Goal: Information Seeking & Learning: Learn about a topic

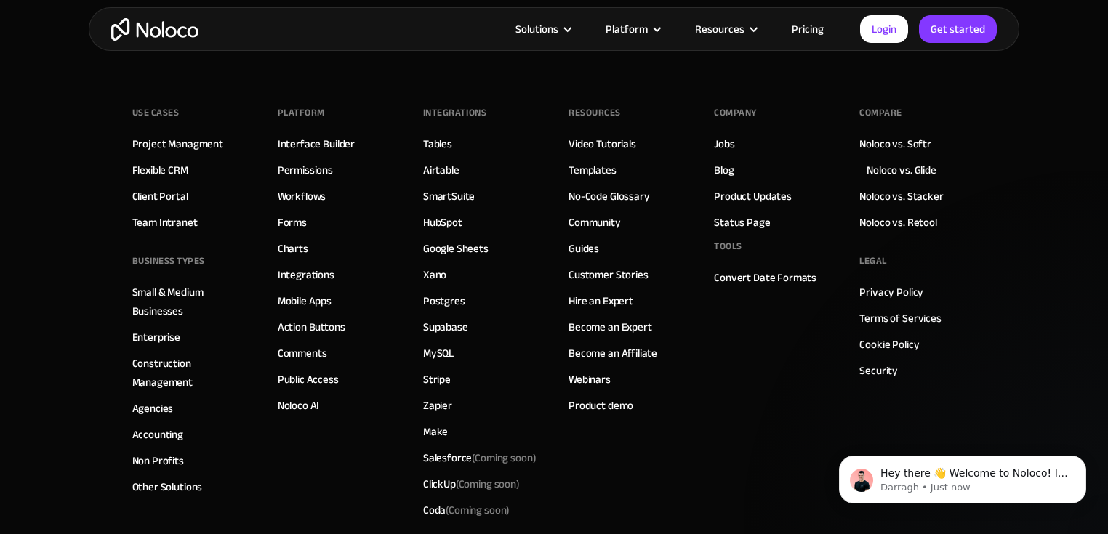
scroll to position [4186, 0]
click at [174, 186] on link "Client Portal" at bounding box center [160, 195] width 56 height 19
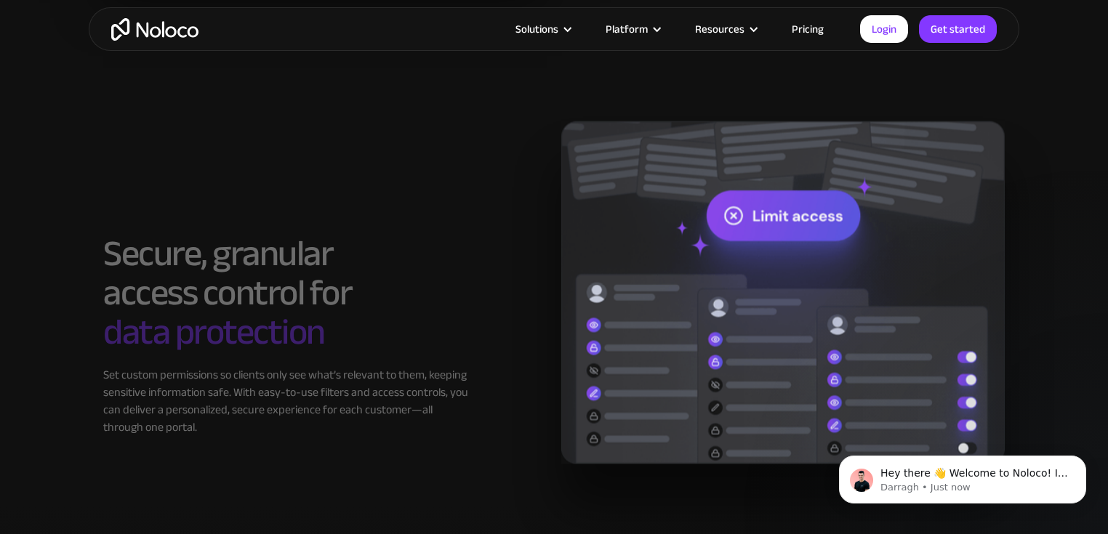
scroll to position [2384, 0]
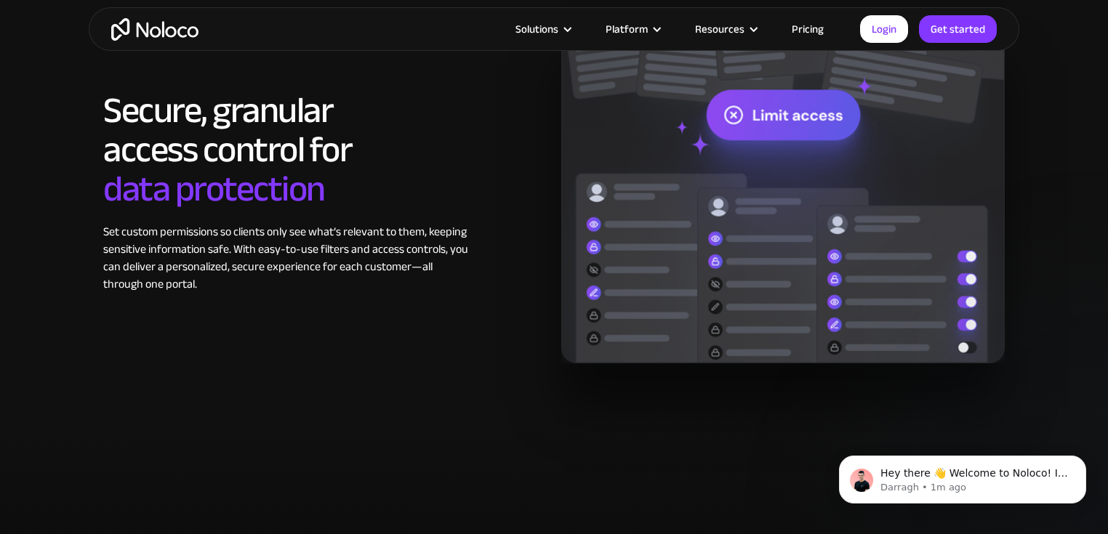
click at [812, 15] on div "Solutions Use Cases Business Types Project Management Keep track of customers, …" at bounding box center [554, 29] width 930 height 44
click at [814, 24] on link "Pricing" at bounding box center [807, 29] width 68 height 19
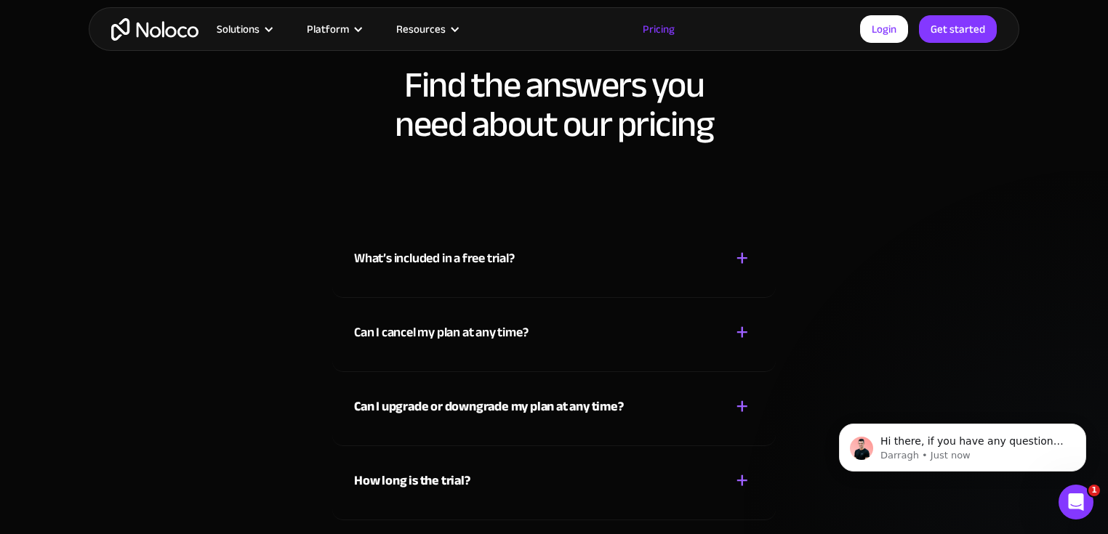
scroll to position [6421, 0]
click at [455, 277] on div "What’s included in a free trial? + - While on the Free plan, you can start a tr…" at bounding box center [553, 261] width 443 height 74
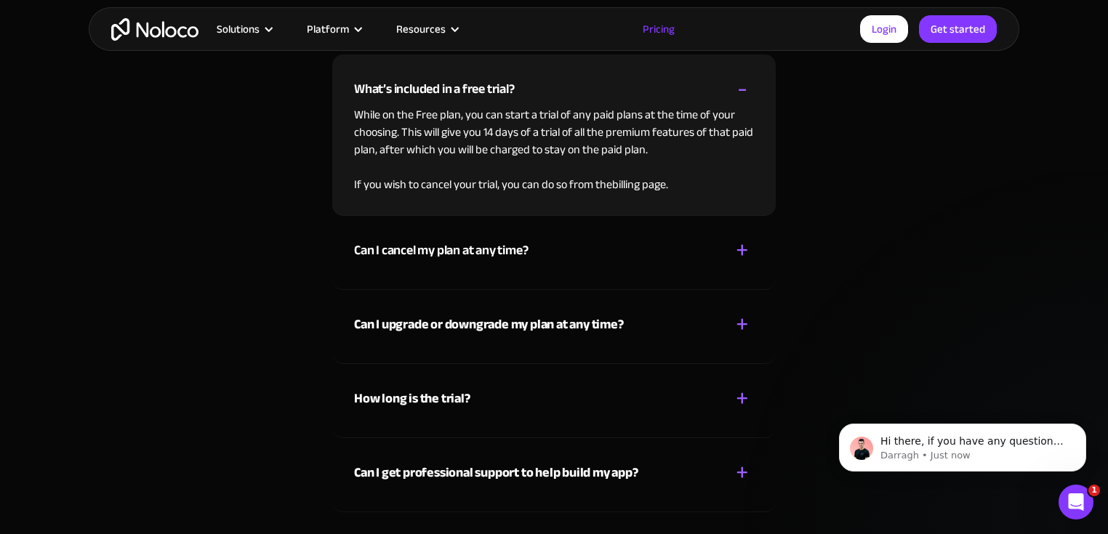
scroll to position [6596, 0]
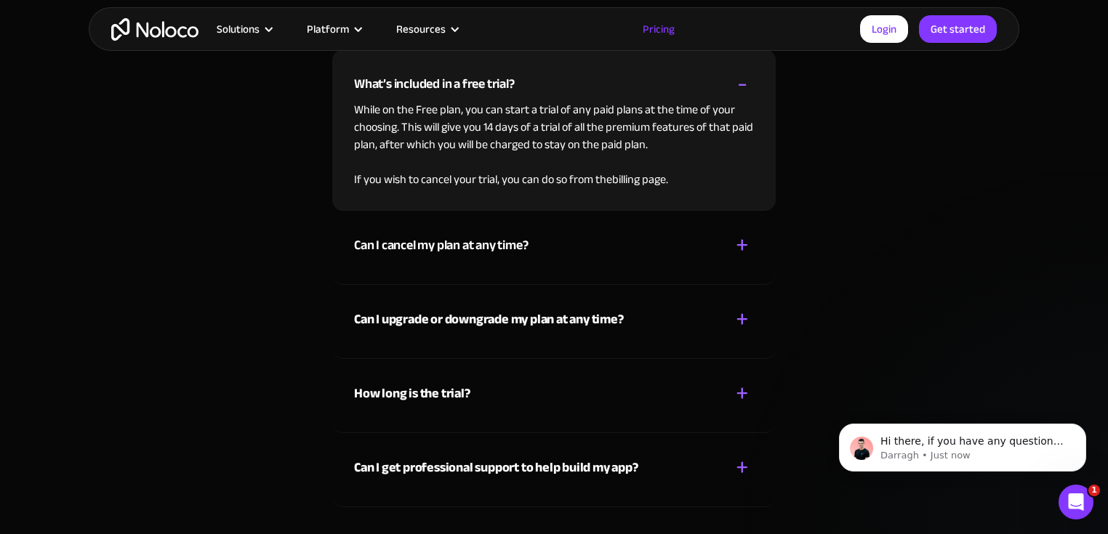
click at [484, 381] on div "How long is the trial? + -" at bounding box center [554, 385] width 400 height 52
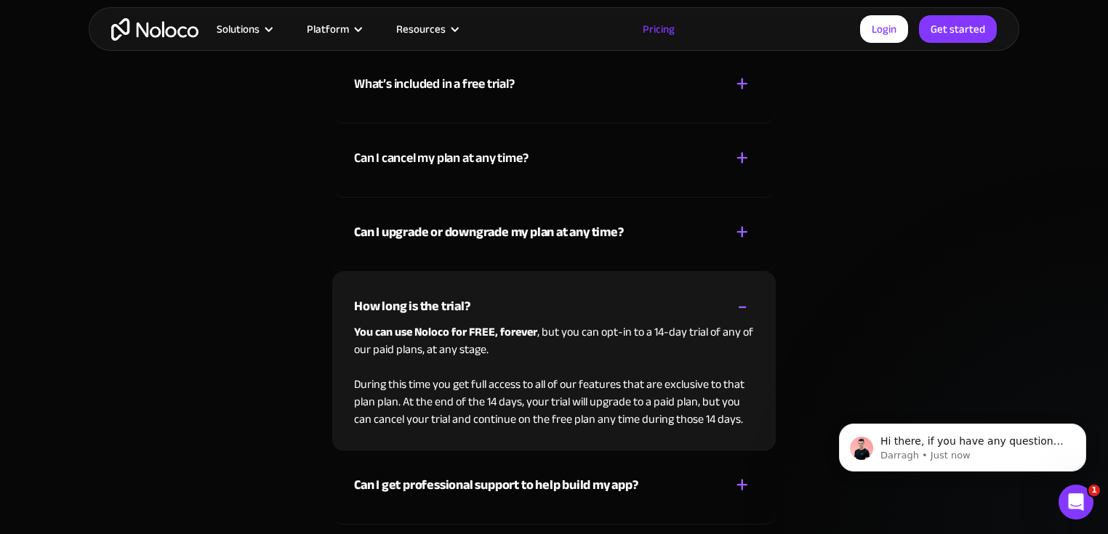
click at [528, 233] on strong "Can I upgrade or downgrade my plan at any time?" at bounding box center [489, 232] width 270 height 24
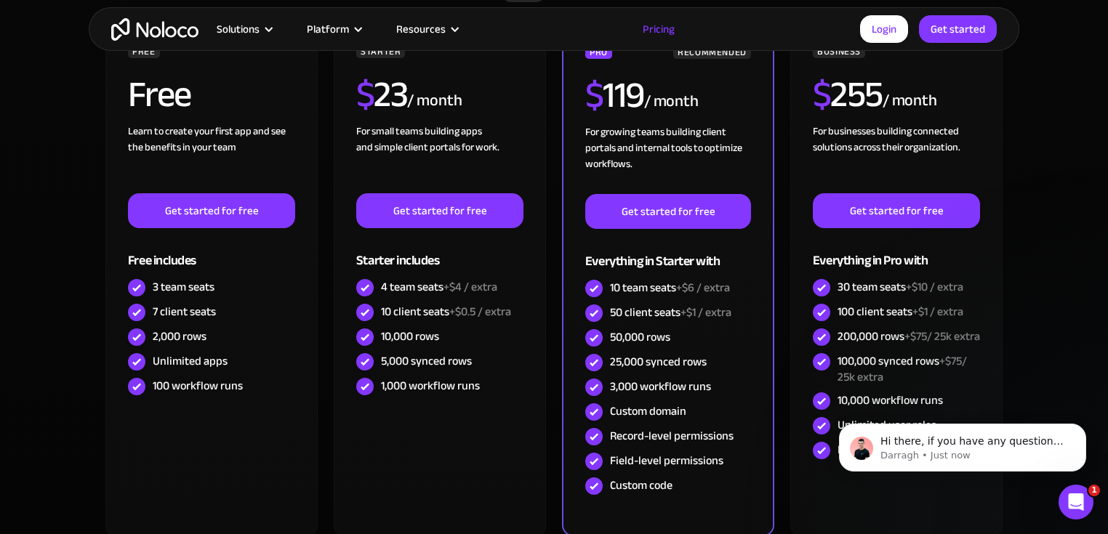
scroll to position [0, 0]
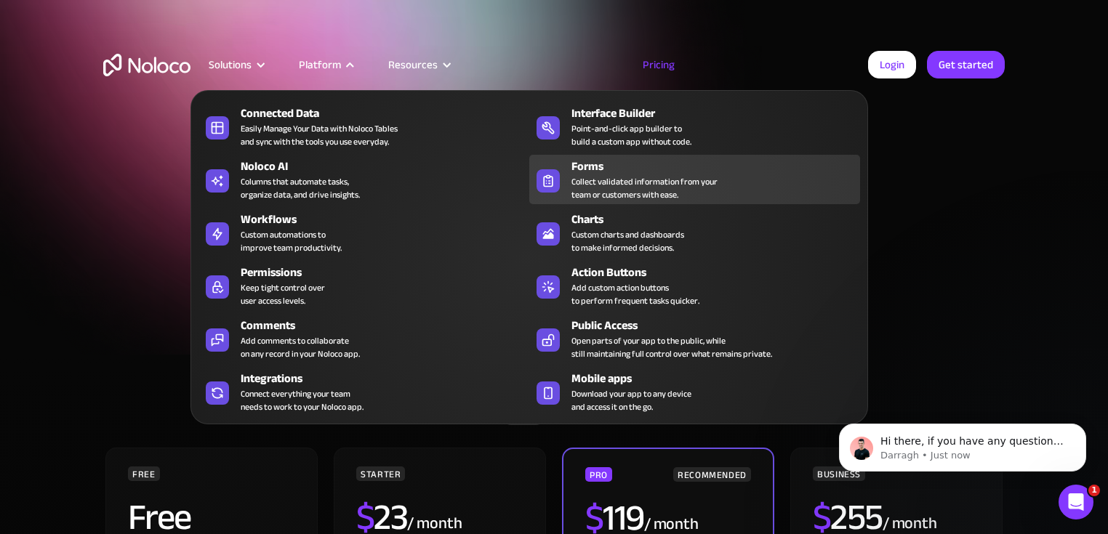
click at [595, 195] on div "Collect validated information from your team or customers with ease." at bounding box center [644, 188] width 146 height 26
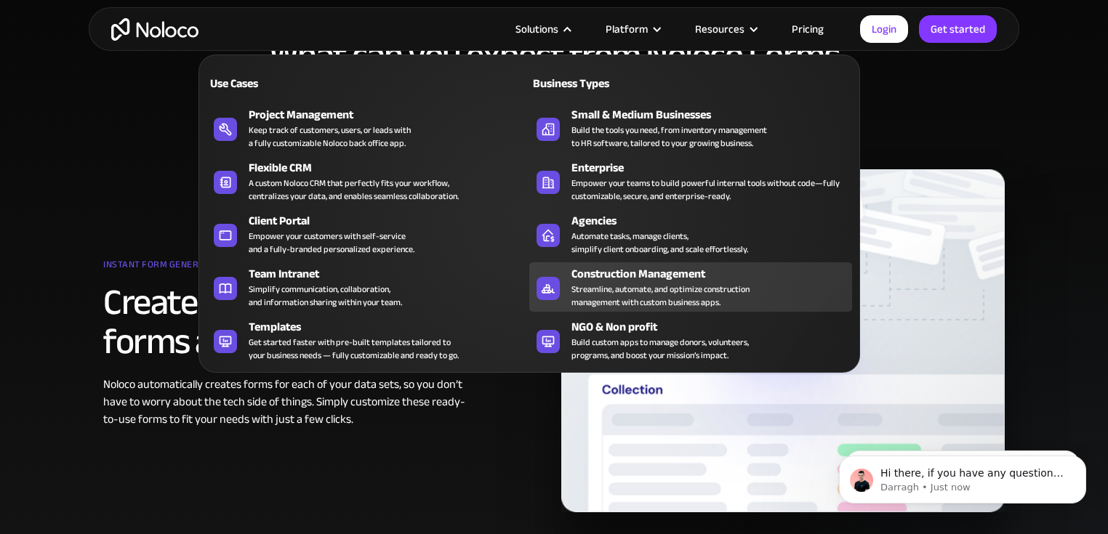
click at [619, 288] on div "Streamline, automate, and optimize construction management with custom business…" at bounding box center [660, 296] width 178 height 26
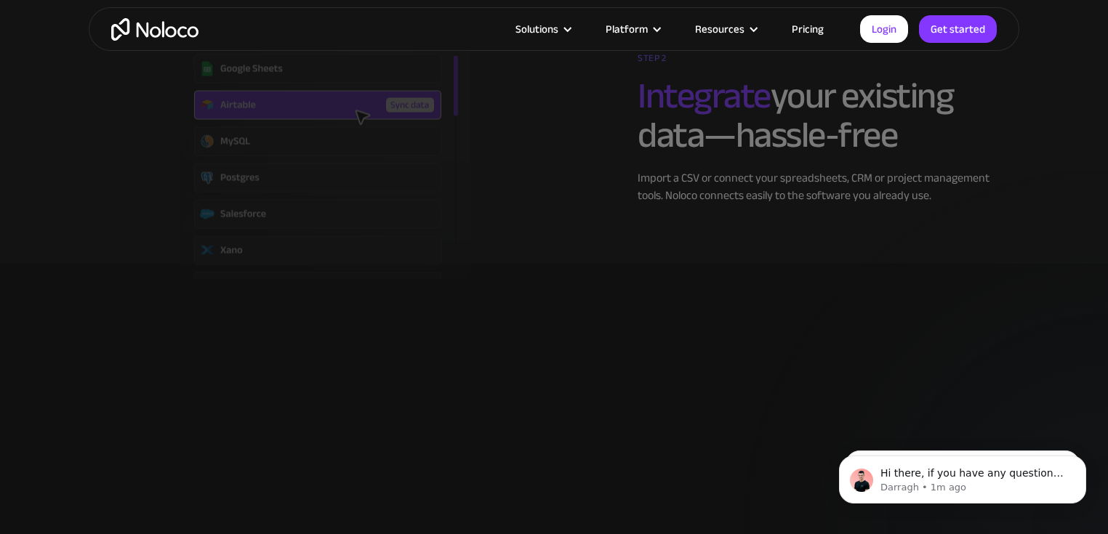
scroll to position [2674, 0]
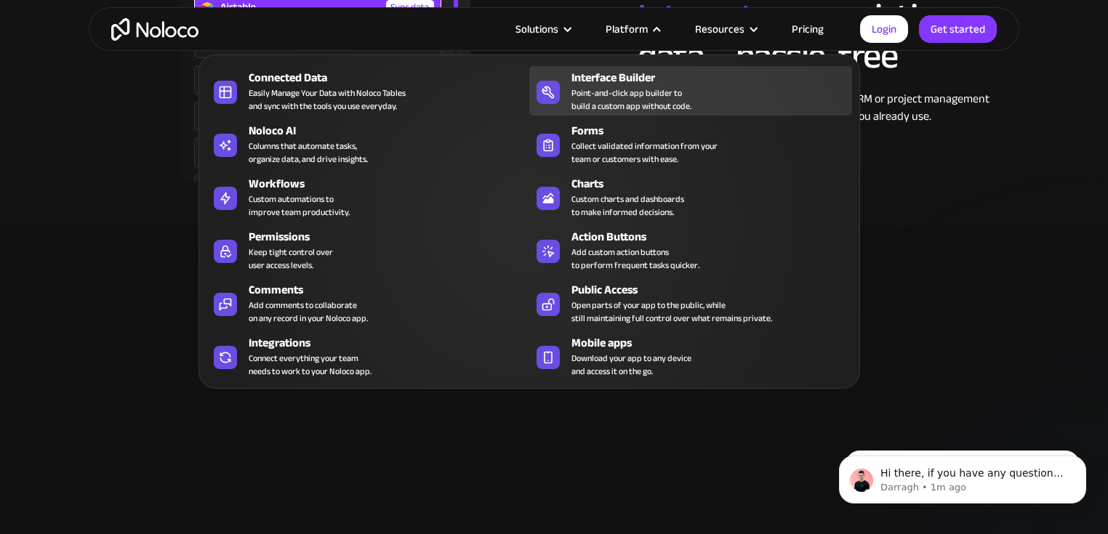
click at [644, 107] on div "Point-and-click app builder to build a custom app without code." at bounding box center [631, 99] width 120 height 26
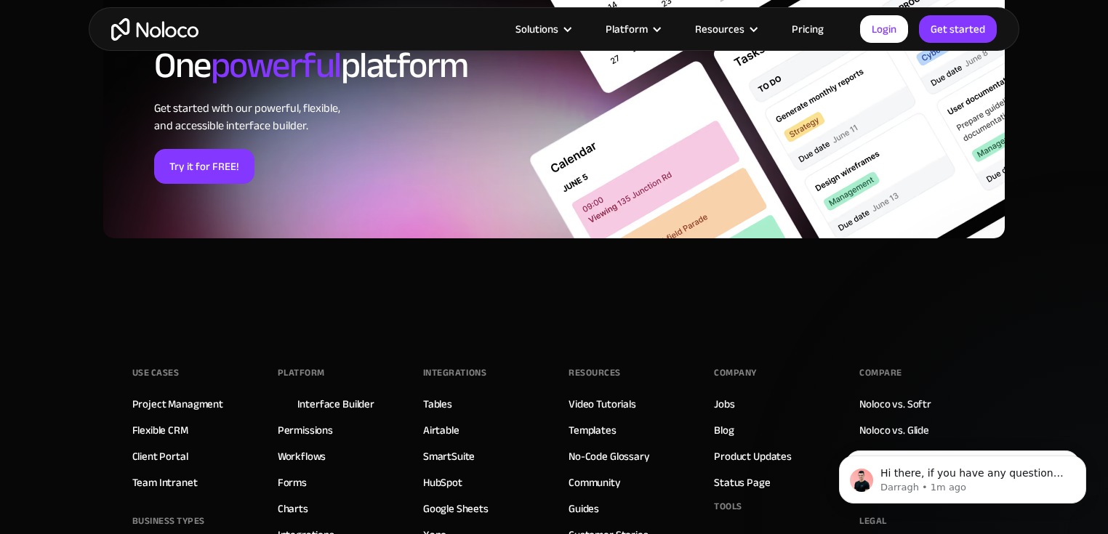
scroll to position [4812, 0]
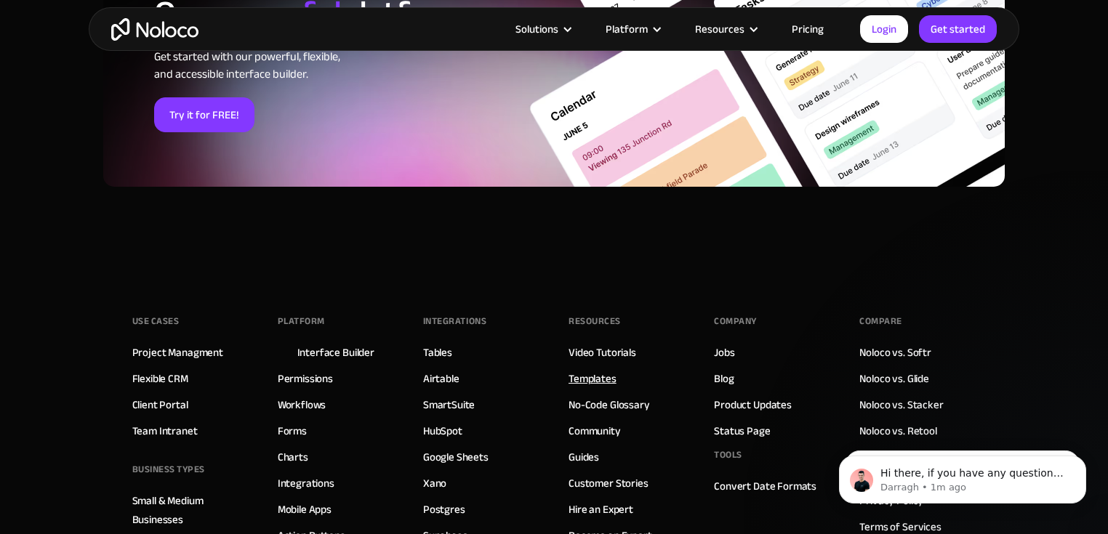
click at [586, 387] on link "Templates" at bounding box center [592, 378] width 48 height 19
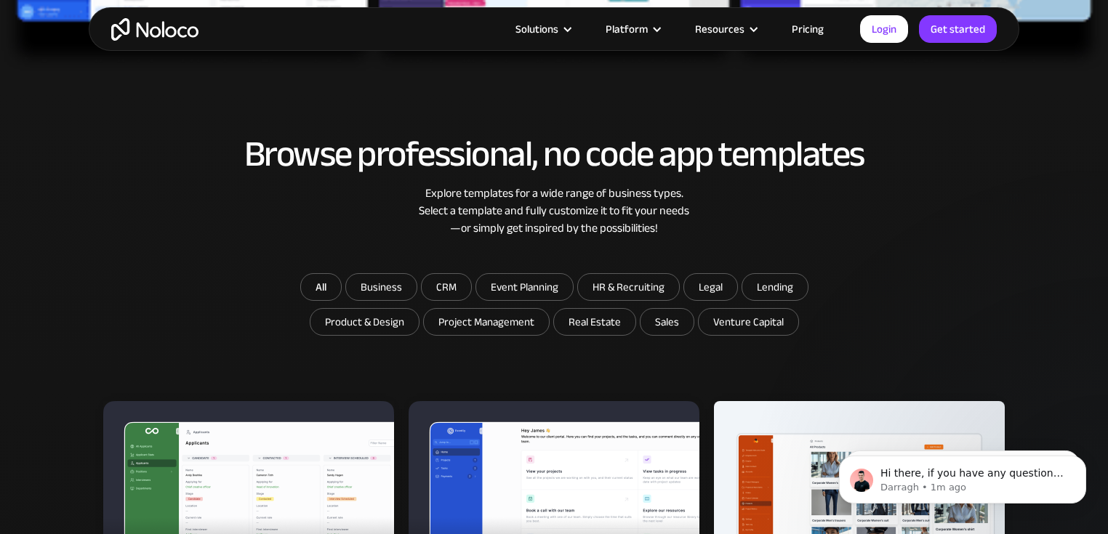
scroll to position [756, 0]
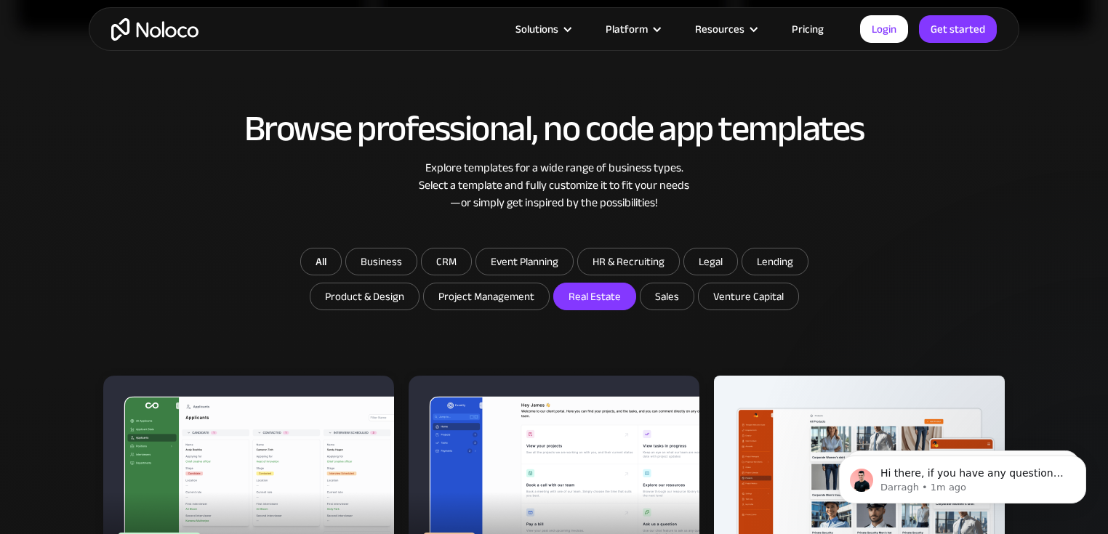
click at [585, 289] on input "Real Estate" at bounding box center [594, 296] width 81 height 26
checkbox input "true"
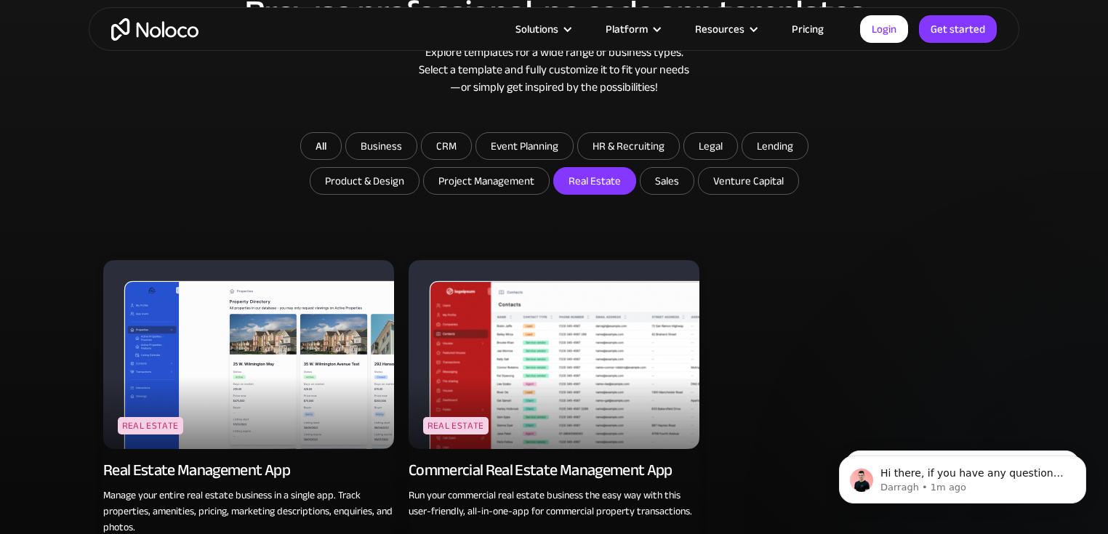
scroll to position [1046, 0]
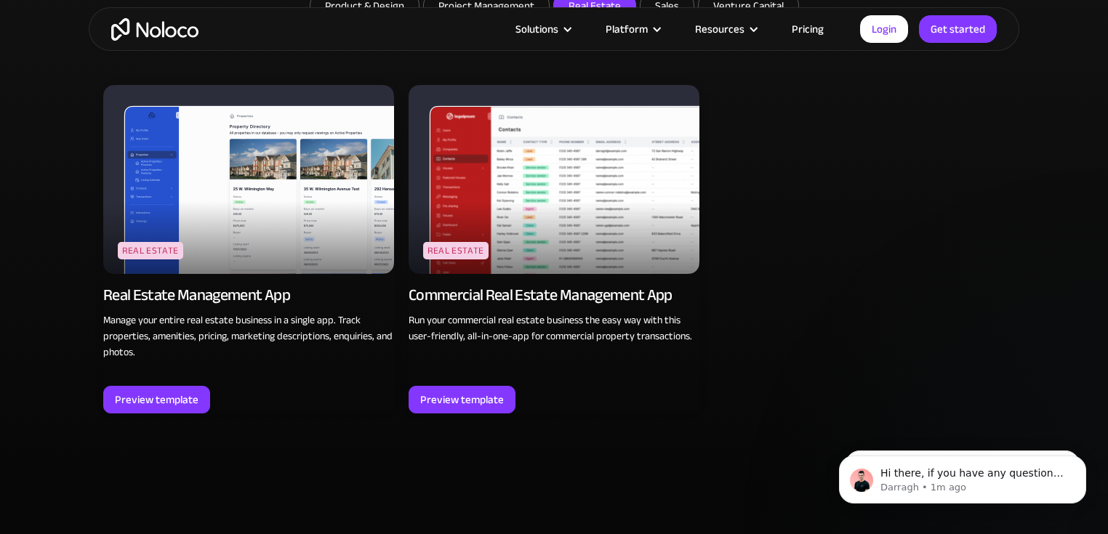
click at [243, 248] on img at bounding box center [248, 179] width 291 height 189
click at [161, 395] on div "Preview template" at bounding box center [157, 399] width 84 height 19
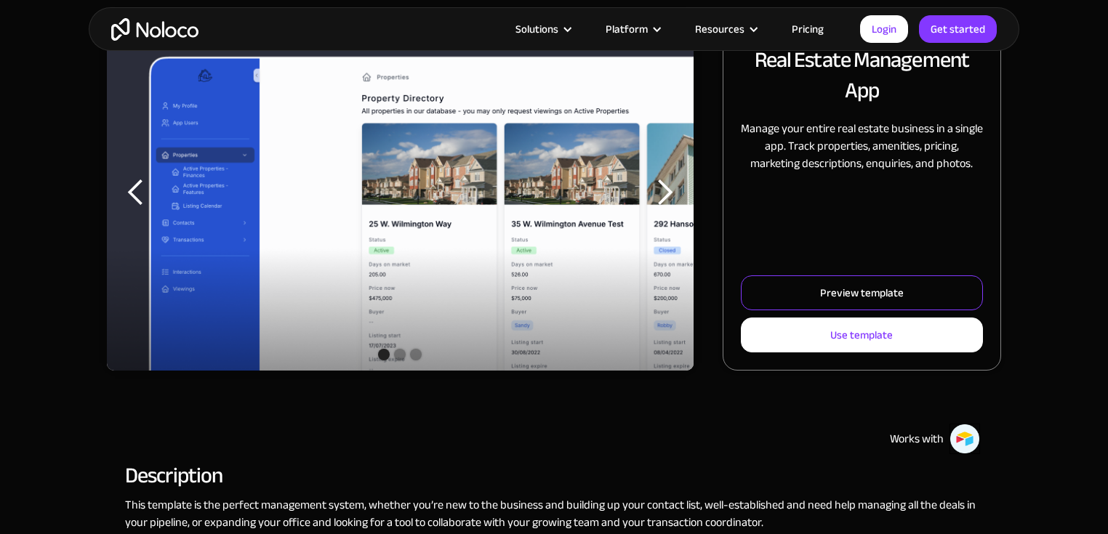
click at [825, 294] on div "Preview template" at bounding box center [862, 292] width 84 height 19
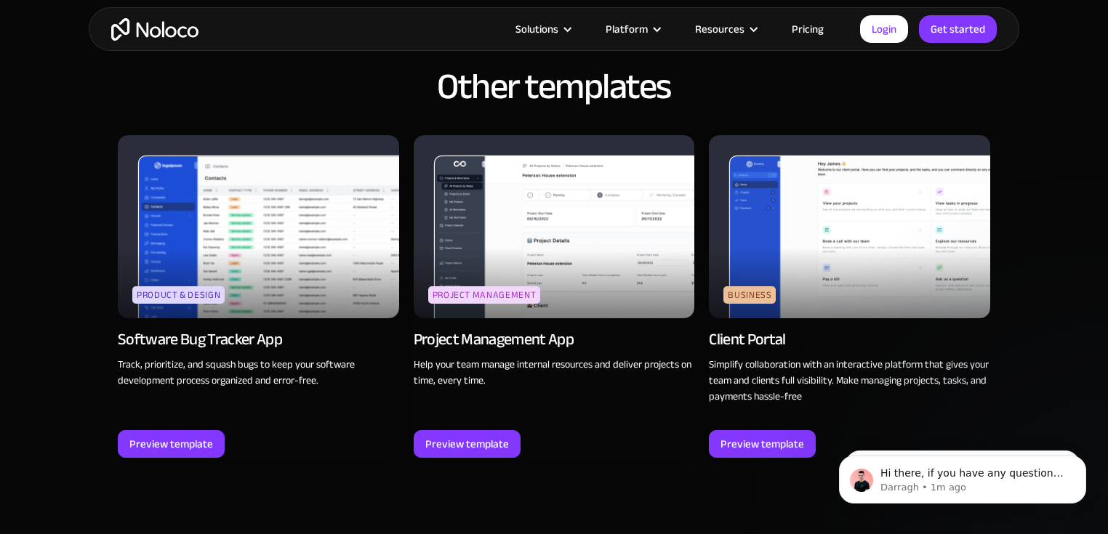
scroll to position [1628, 0]
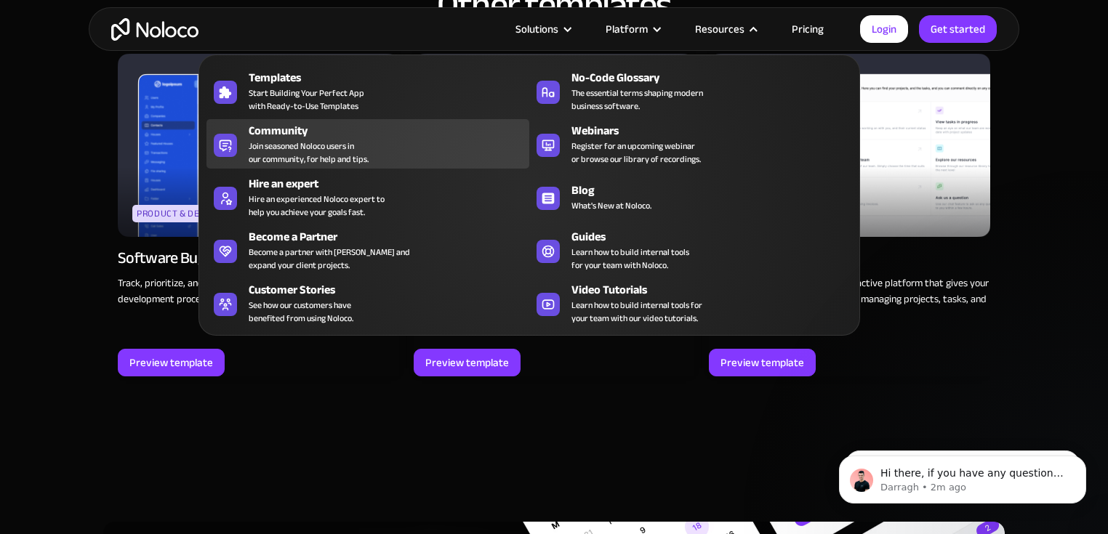
click at [408, 134] on div "Community" at bounding box center [392, 130] width 287 height 17
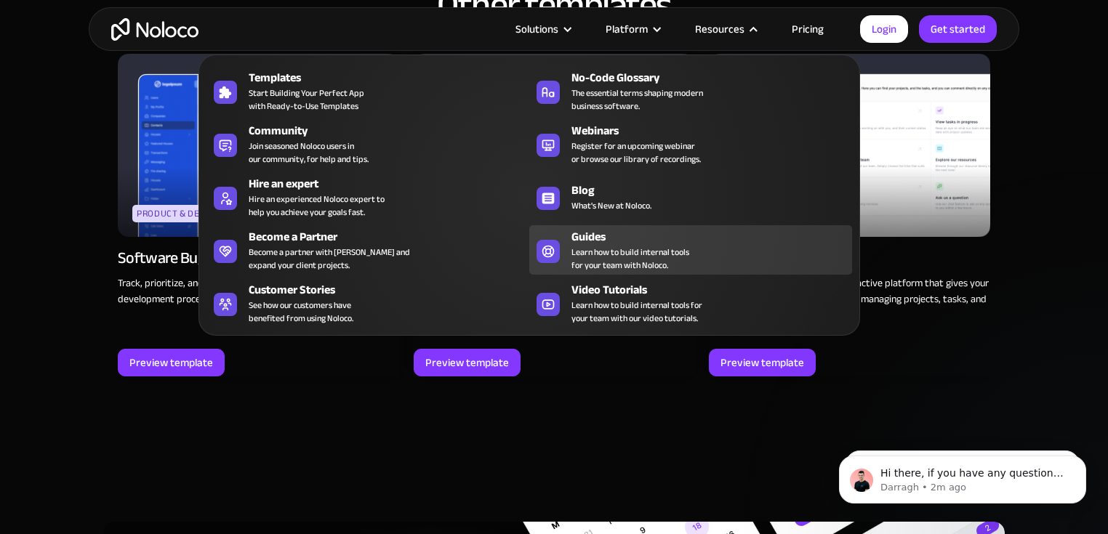
click at [609, 246] on span "Learn how to build internal tools for your team with Noloco." at bounding box center [630, 259] width 118 height 26
